Goal: Information Seeking & Learning: Learn about a topic

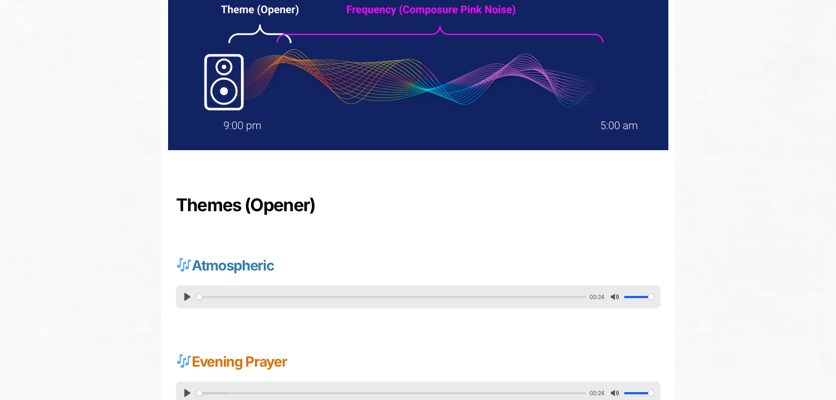
scroll to position [176, 0]
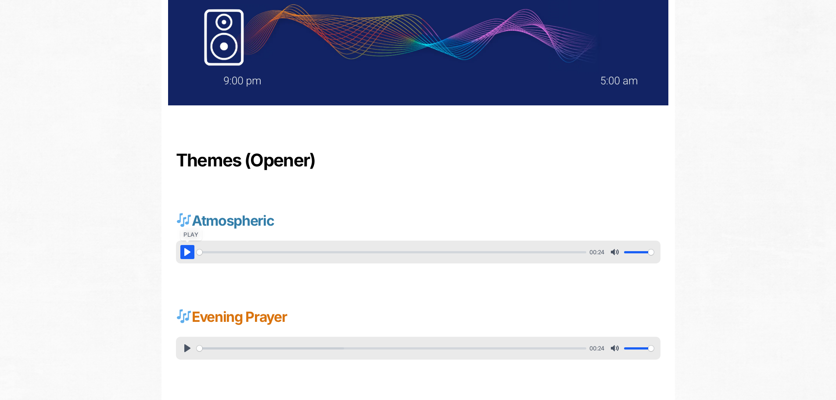
click at [180, 252] on button "Pause Play" at bounding box center [187, 252] width 14 height 14
type input "3.05"
click at [190, 350] on button "Pause Play" at bounding box center [187, 348] width 14 height 14
type input "11.04"
type input "1.88"
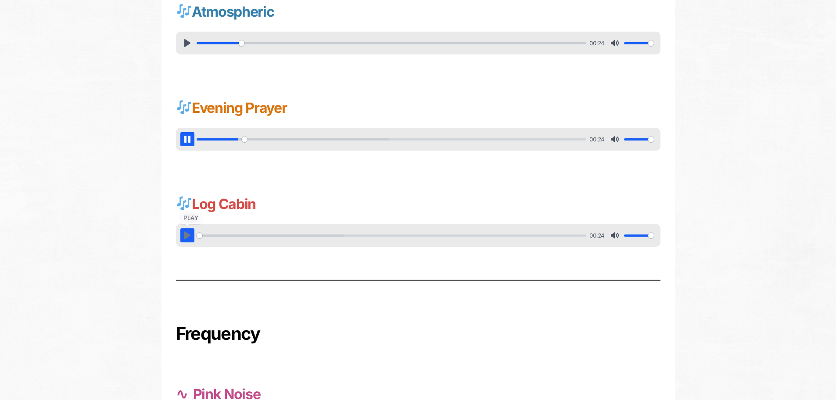
scroll to position [371, 0]
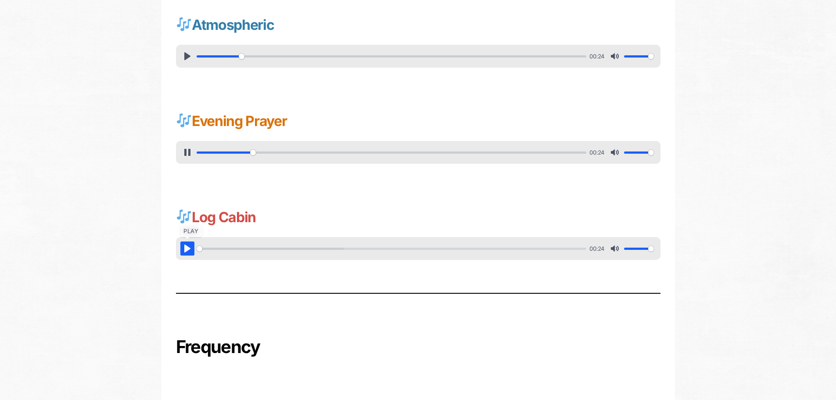
click at [187, 243] on button "Pause Play" at bounding box center [187, 248] width 14 height 14
type input "14.86"
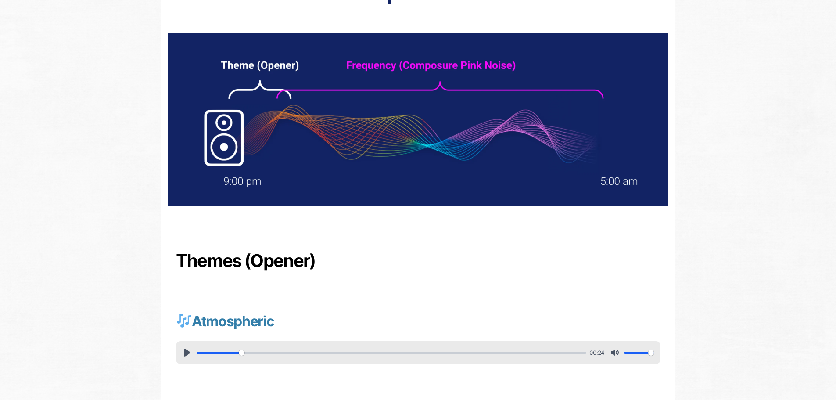
scroll to position [0, 0]
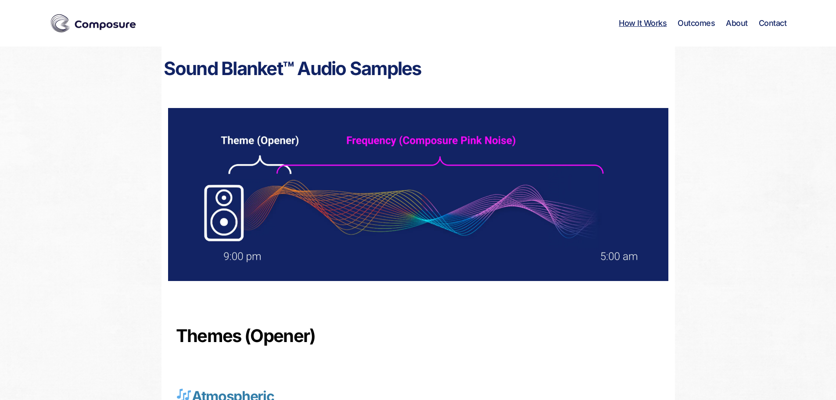
type input "32.8"
click at [635, 24] on link "How It Works" at bounding box center [643, 23] width 48 height 10
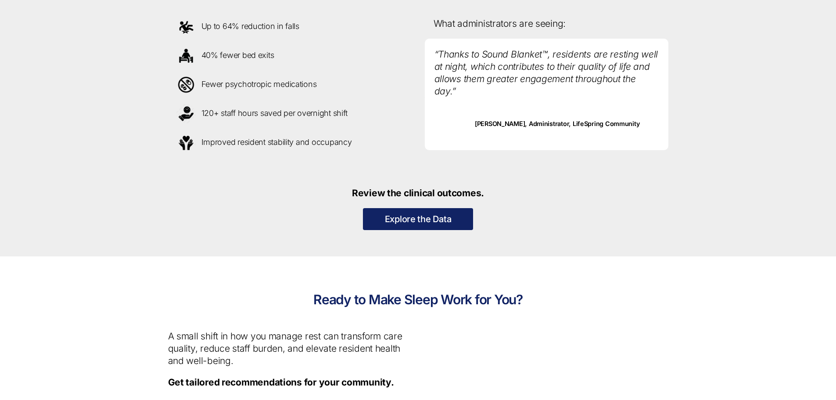
scroll to position [878, 0]
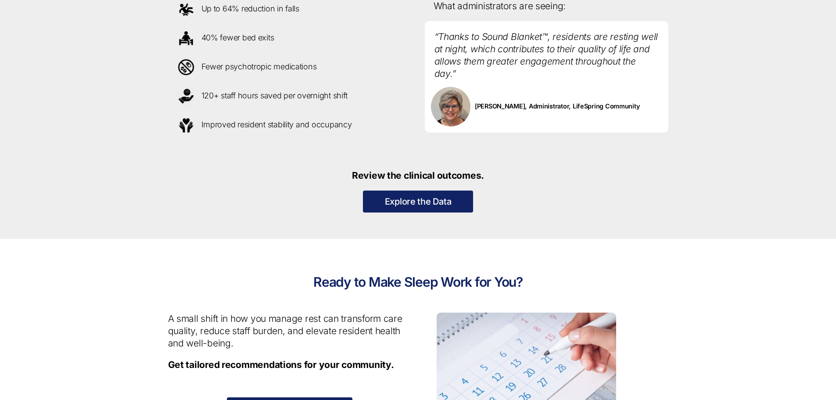
click at [408, 205] on link "Explore the Data" at bounding box center [418, 202] width 111 height 22
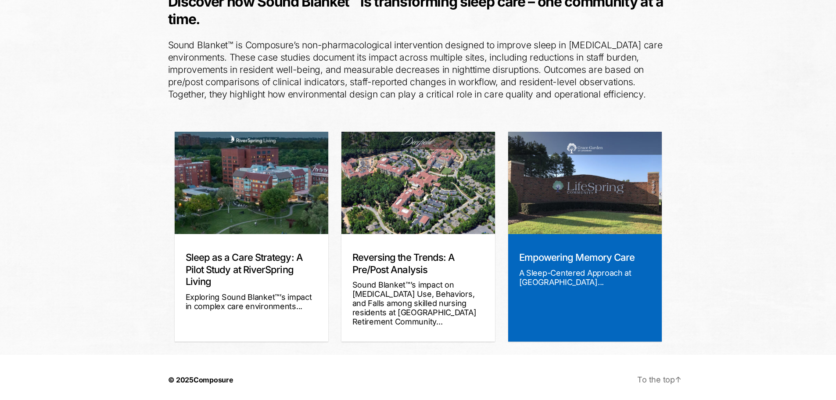
scroll to position [126, 0]
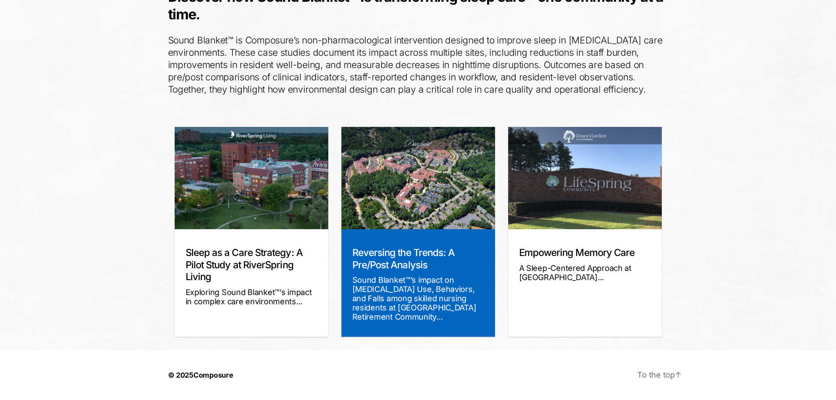
click at [422, 300] on div "Sound Blanket™’s impact on Sleep, Medication Use, Behaviors, and Falls among sk…" at bounding box center [419, 298] width 132 height 46
click at [403, 267] on link "Reversing the Trends: A Pre/Post Analysis" at bounding box center [404, 259] width 103 height 24
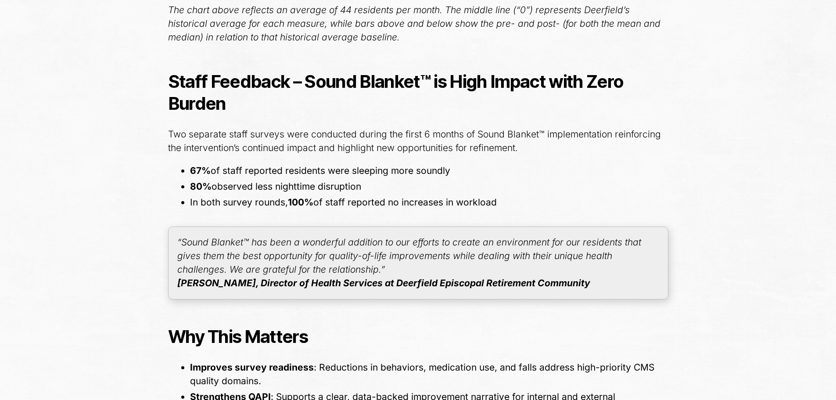
scroll to position [1932, 0]
